Goal: Navigation & Orientation: Understand site structure

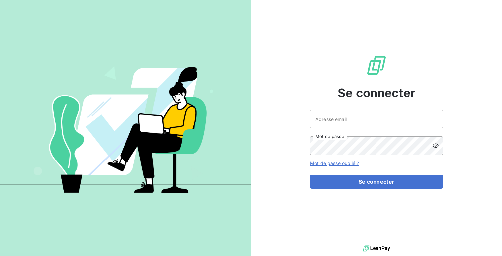
click at [316, 108] on div "Se connecter Adresse email Mot de passe Mot de passe oublié ? Se connecter" at bounding box center [376, 122] width 133 height 244
click at [319, 116] on input "Adresse email" at bounding box center [376, 119] width 133 height 19
click at [370, 118] on input "admin@relaispoidslourdsberry" at bounding box center [376, 119] width 133 height 19
click at [310, 175] on button "Se connecter" at bounding box center [376, 182] width 133 height 14
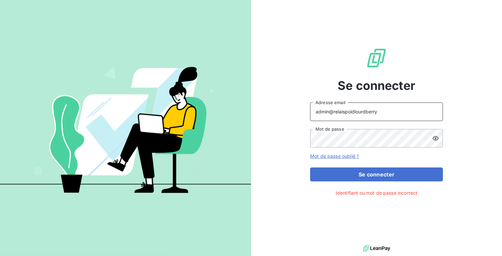
click at [366, 112] on input "admin@relaispoidlourdberry" at bounding box center [376, 112] width 133 height 19
type input "admin@relaispoidslourdsberry"
click at [310, 168] on button "Se connecter" at bounding box center [376, 175] width 133 height 14
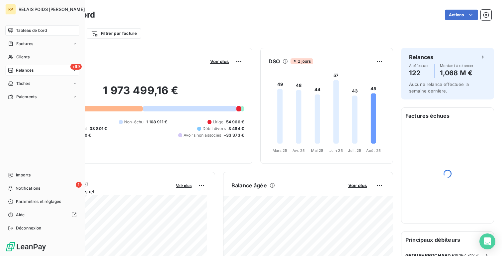
click at [41, 73] on div "+99 Relances" at bounding box center [42, 70] width 74 height 11
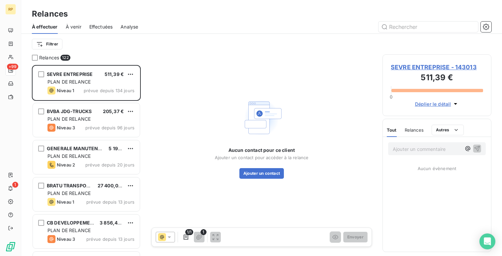
scroll to position [191, 109]
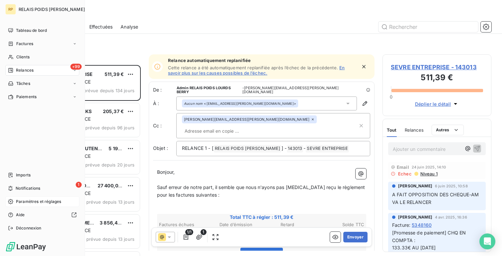
click at [24, 202] on span "Paramètres et réglages" at bounding box center [38, 202] width 45 height 6
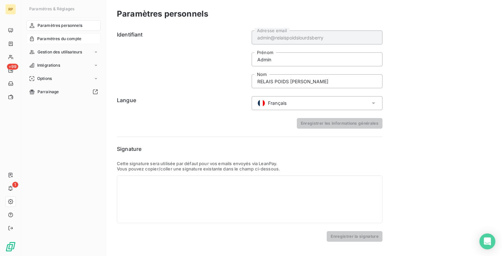
click at [61, 38] on span "Paramètres du compte" at bounding box center [59, 39] width 44 height 6
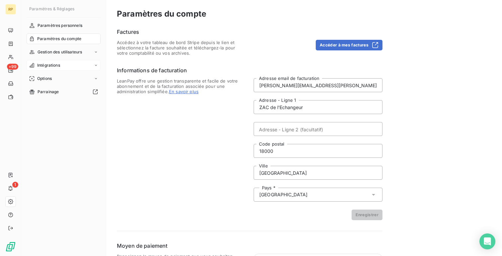
click at [50, 65] on span "Intégrations" at bounding box center [48, 65] width 23 height 6
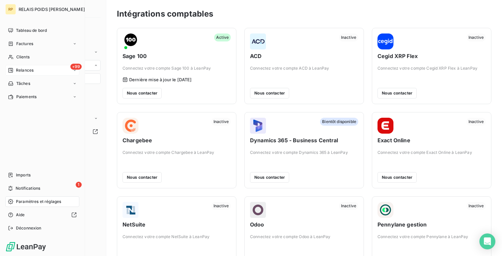
click at [19, 75] on div "+99 Relances" at bounding box center [42, 70] width 74 height 11
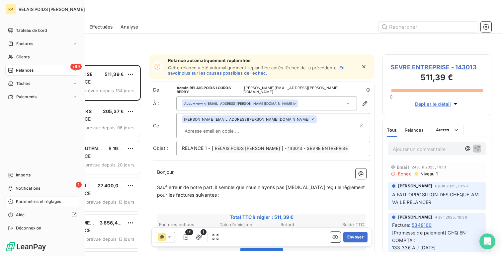
scroll to position [191, 109]
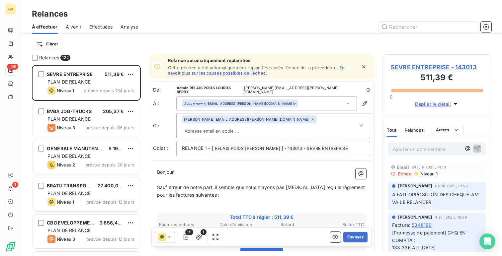
click at [103, 24] on span "Effectuées" at bounding box center [101, 27] width 24 height 7
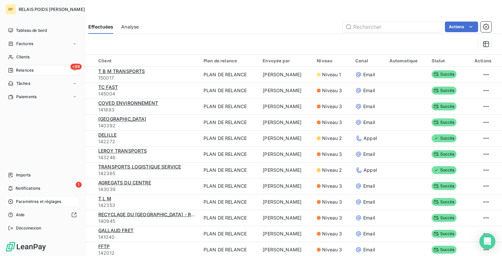
click at [18, 28] on span "Tableau de bord" at bounding box center [31, 31] width 31 height 6
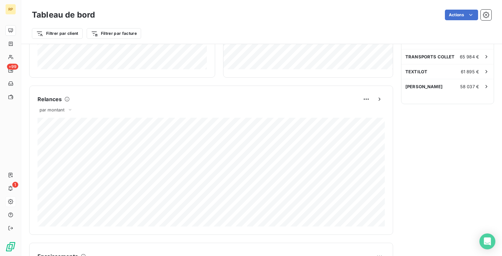
scroll to position [279, 0]
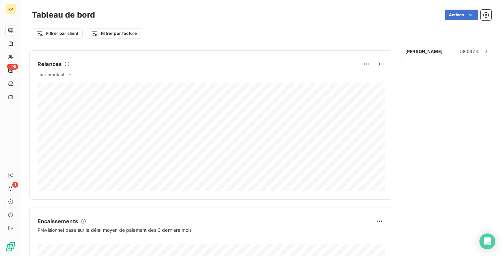
click at [62, 70] on div "Relances par montant" at bounding box center [211, 125] width 347 height 133
click at [62, 75] on span "par montant" at bounding box center [52, 74] width 25 height 5
click at [142, 81] on div "Relances par montant par montant par volume" at bounding box center [211, 125] width 347 height 133
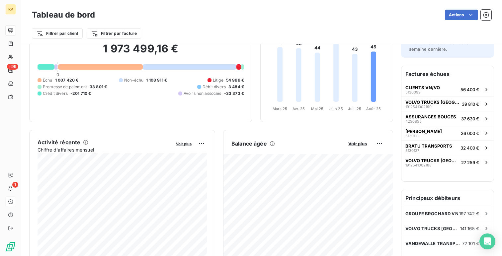
scroll to position [0, 0]
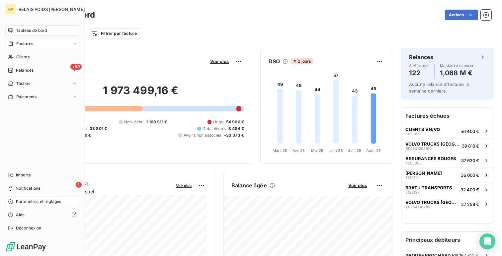
click at [17, 41] on span "Factures" at bounding box center [24, 44] width 17 height 6
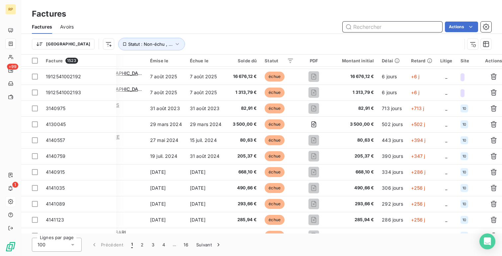
scroll to position [0, 61]
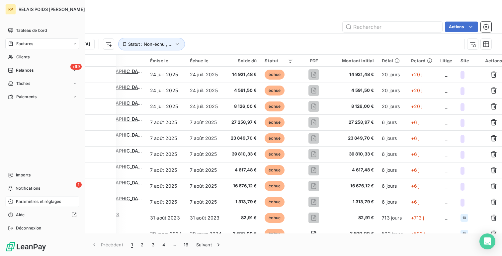
click at [36, 51] on nav "Tableau de bord Factures Clients +99 Relances Tâches Paiements" at bounding box center [42, 63] width 74 height 77
click at [36, 58] on div "Clients" at bounding box center [42, 57] width 74 height 11
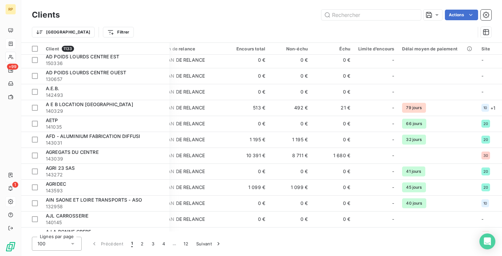
scroll to position [0, 12]
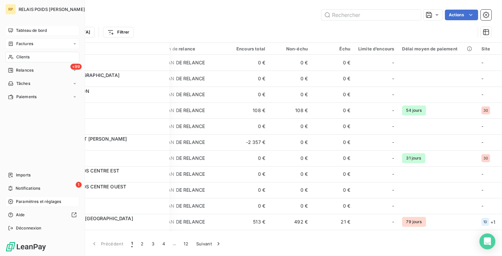
click at [41, 32] on span "Tableau de bord" at bounding box center [31, 31] width 31 height 6
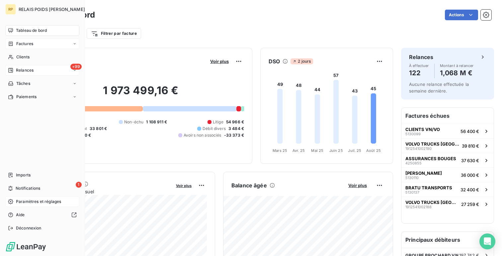
click at [27, 74] on div "+99 Relances" at bounding box center [42, 70] width 74 height 11
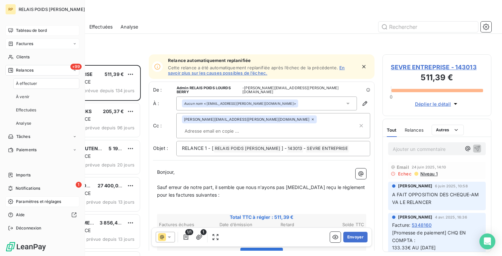
scroll to position [191, 109]
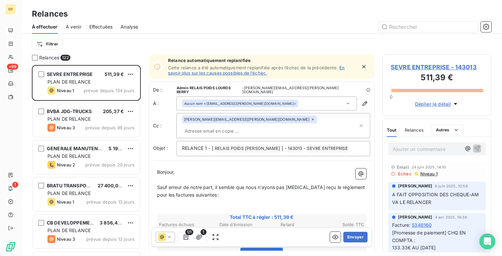
click at [100, 33] on div "Effectuées" at bounding box center [101, 27] width 24 height 14
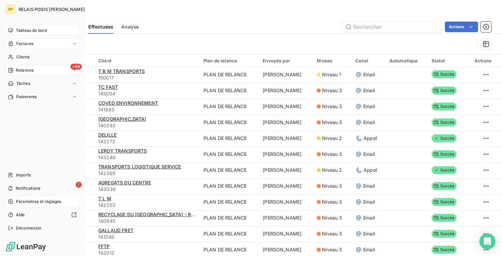
click at [26, 29] on span "Tableau de bord" at bounding box center [31, 31] width 31 height 6
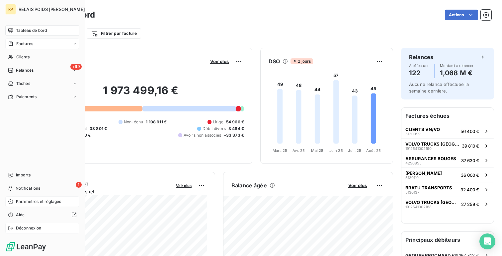
click at [35, 226] on span "Déconnexion" at bounding box center [29, 229] width 26 height 6
